Goal: Find specific page/section: Find specific page/section

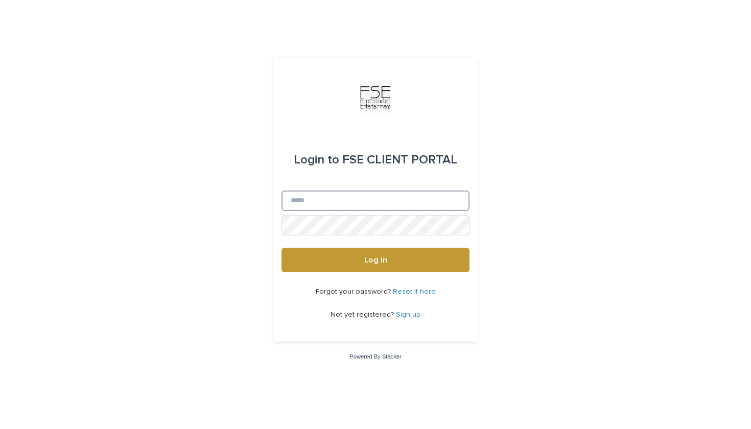
type input "**********"
click at [375, 260] on button "Log in" at bounding box center [375, 260] width 188 height 25
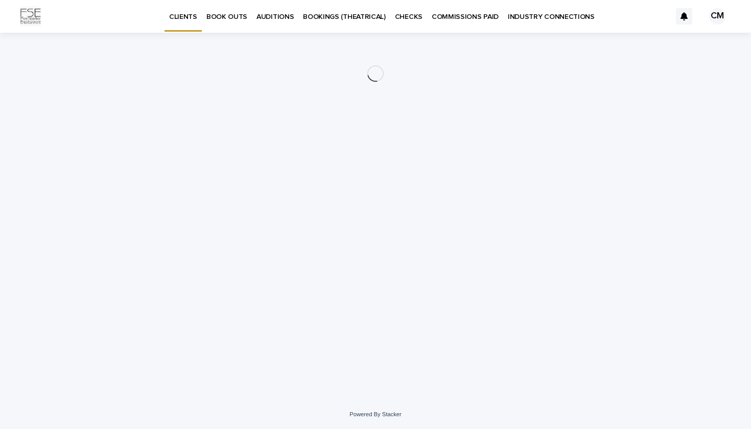
click at [529, 21] on link "INDUSTRY CONNECTIONS" at bounding box center [551, 16] width 96 height 32
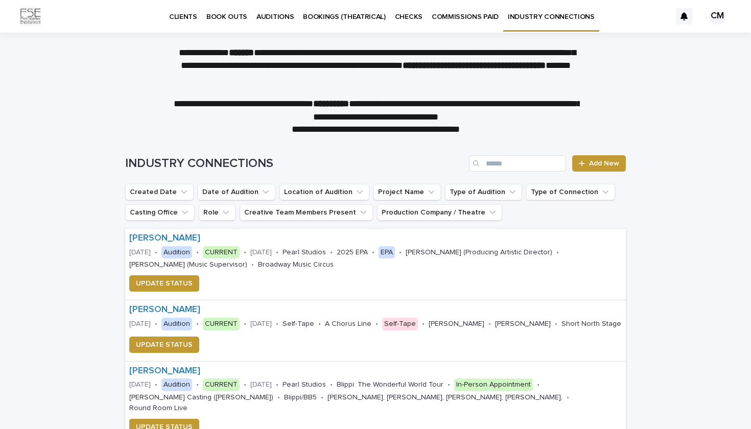
click at [180, 18] on p "CLIENTS" at bounding box center [183, 10] width 28 height 21
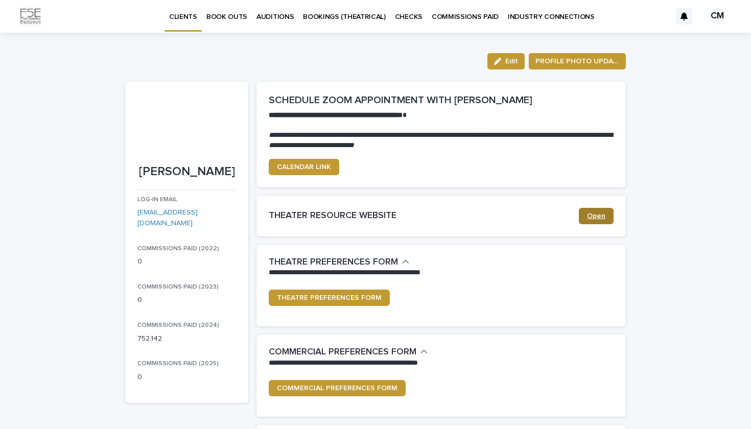
click at [602, 216] on span "Open" at bounding box center [596, 215] width 18 height 7
click at [29, 18] on img at bounding box center [30, 16] width 20 height 20
